Goal: Navigation & Orientation: Find specific page/section

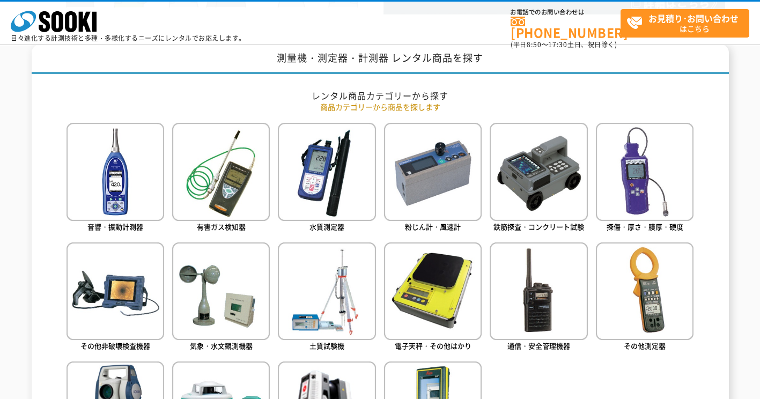
scroll to position [483, 0]
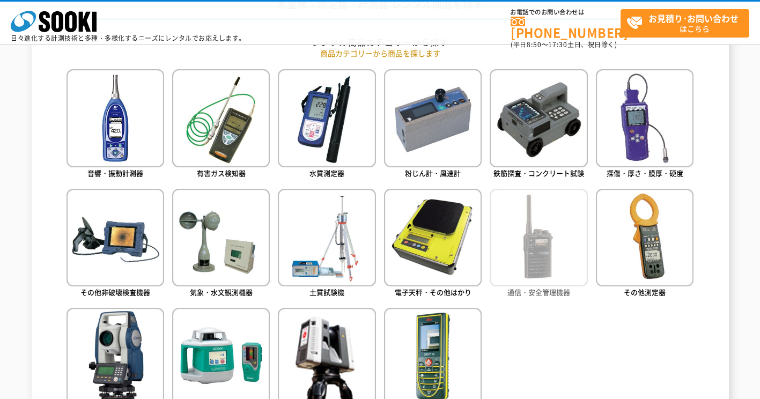
click at [521, 266] on img at bounding box center [539, 238] width 98 height 98
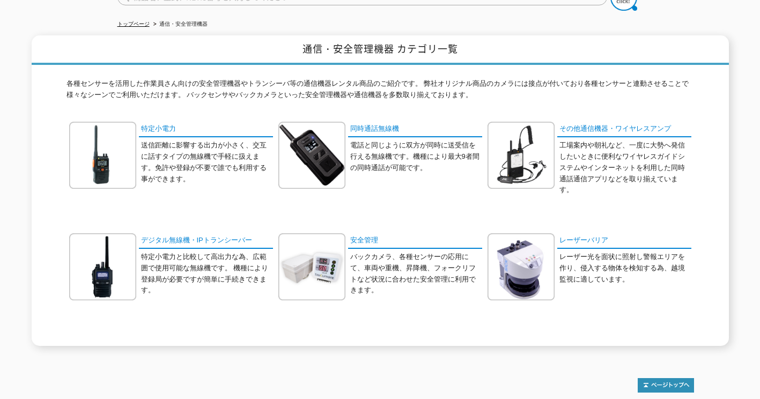
scroll to position [107, 0]
click at [188, 240] on link "デジタル無線機・IPトランシーバー" at bounding box center [206, 241] width 134 height 16
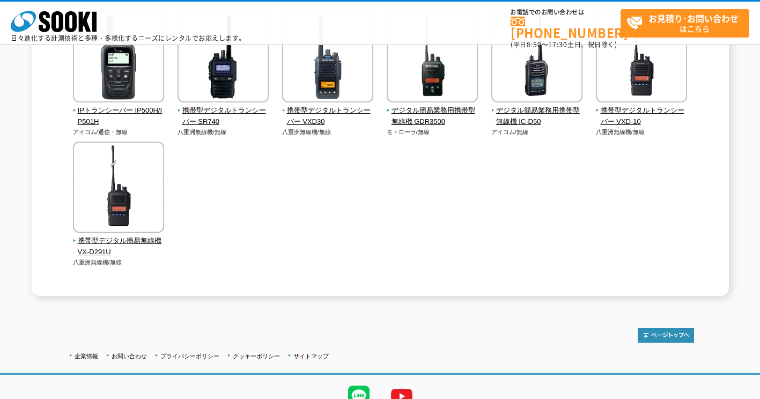
scroll to position [161, 0]
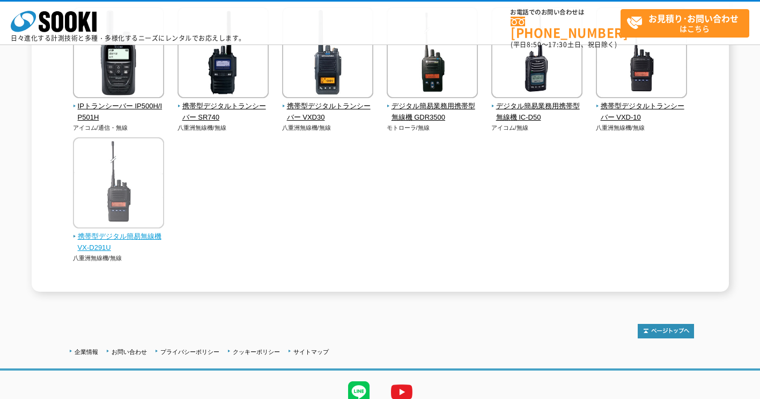
click at [96, 238] on span "携帯型デジタル簡易無線機 VX-D291U" at bounding box center [119, 242] width 92 height 23
